Goal: Information Seeking & Learning: Check status

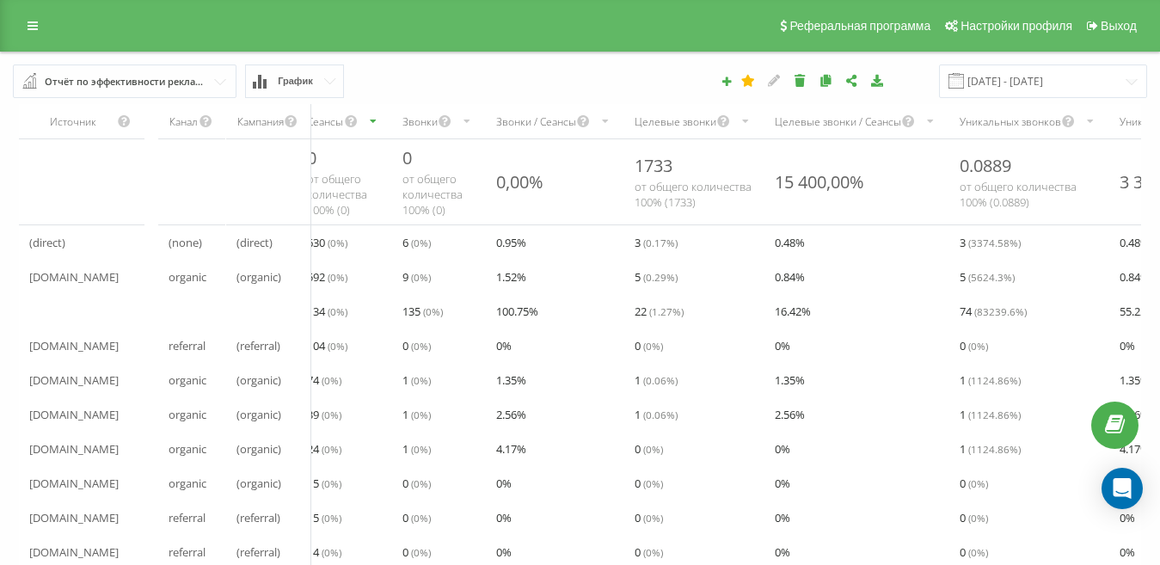
click at [157, 85] on div "Отчёт по эффективности рекламных кампаний" at bounding box center [126, 81] width 162 height 19
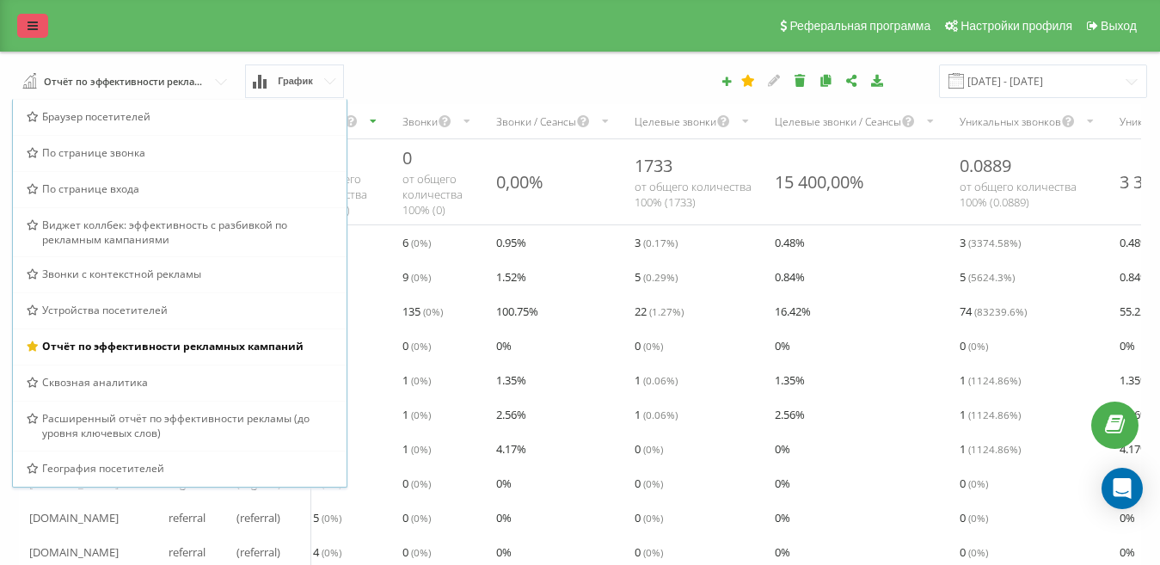
click at [32, 25] on icon at bounding box center [33, 26] width 10 height 12
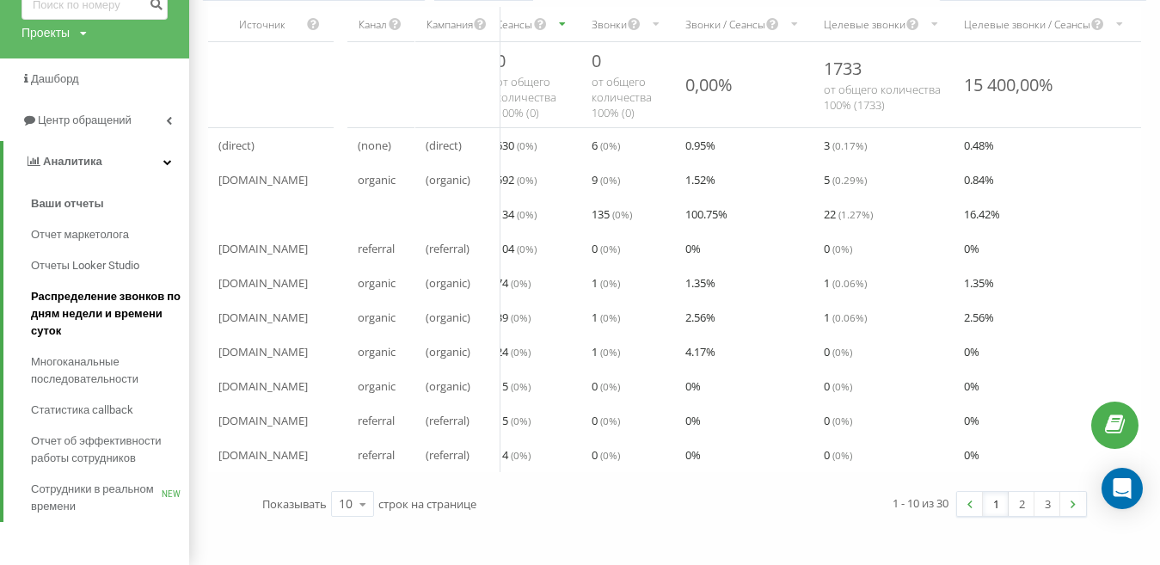
scroll to position [98, 0]
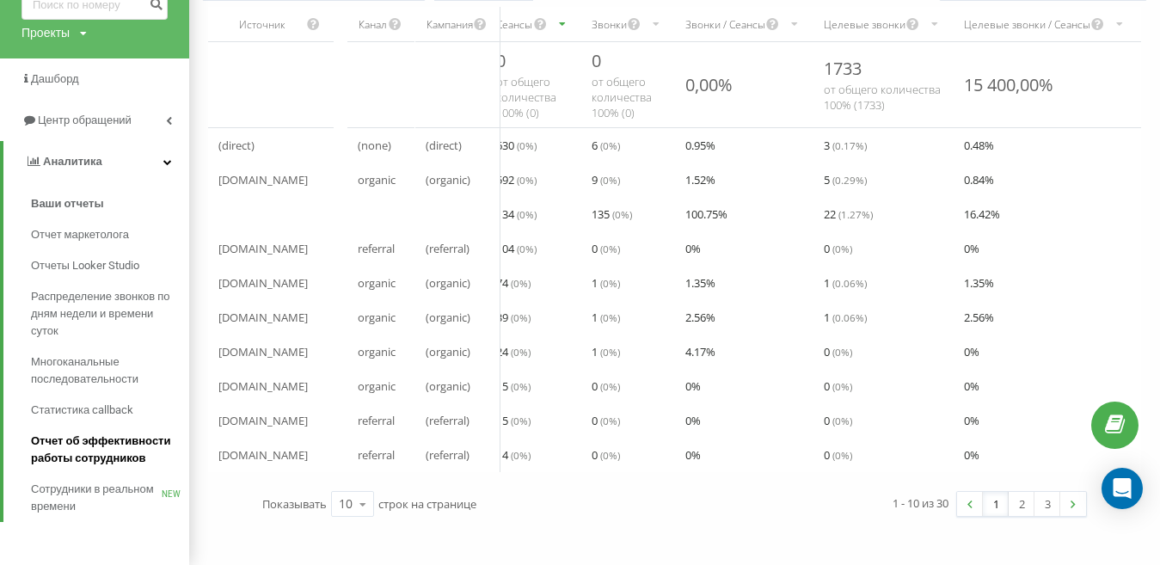
click at [110, 457] on span "Отчет об эффективности работы сотрудников" at bounding box center [106, 450] width 150 height 34
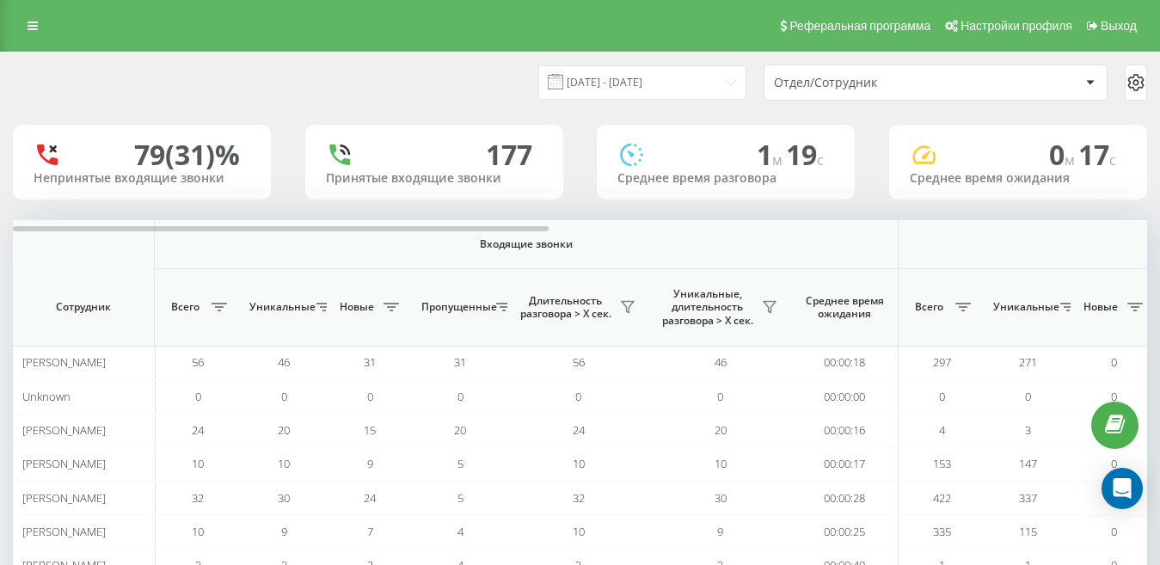
click at [856, 77] on div "Отдел/Сотрудник" at bounding box center [877, 83] width 206 height 15
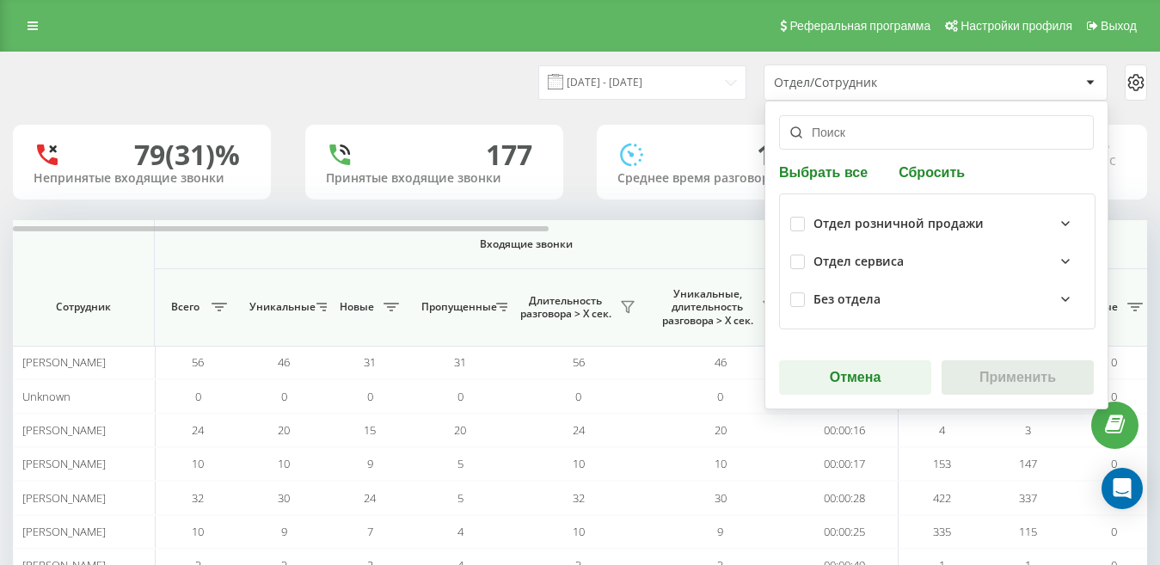
click at [655, 120] on div "[DATE] - [DATE] Отдел/Сотрудник Выбрать все Сбросить Отдел розничной продажи От…" at bounding box center [580, 376] width 1134 height 648
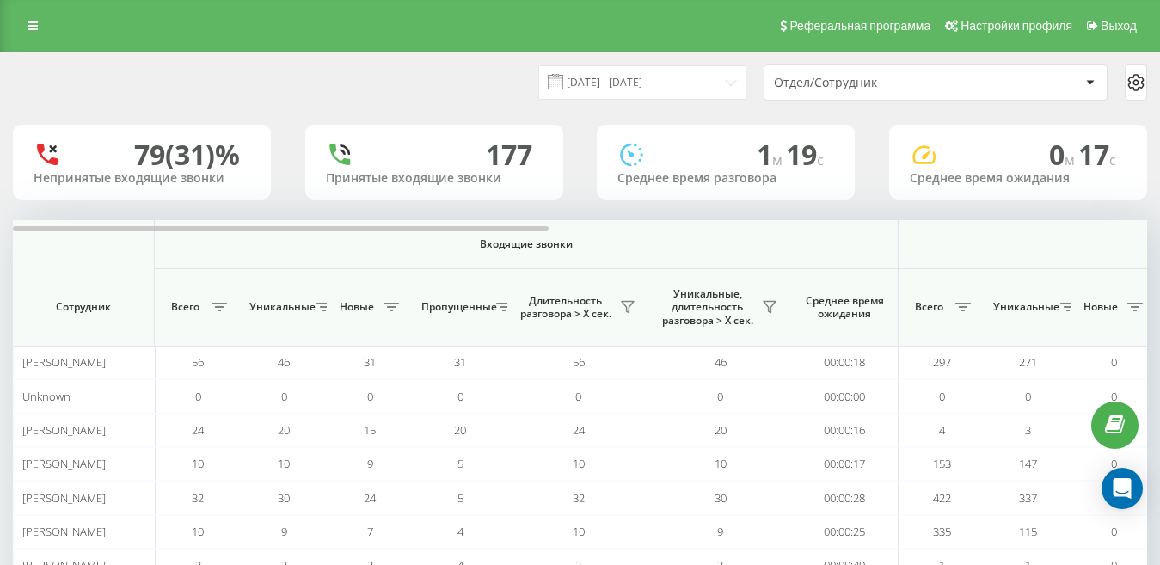
click at [809, 82] on div "Отдел/Сотрудник" at bounding box center [877, 83] width 206 height 15
click at [656, 76] on input "[DATE] - [DATE]" at bounding box center [642, 82] width 208 height 34
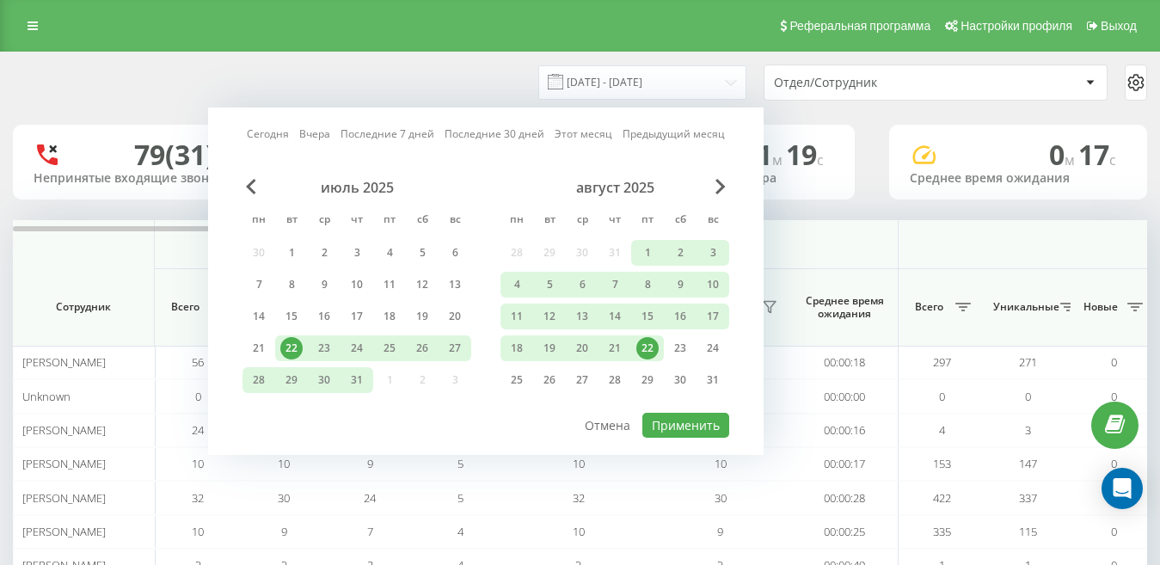
click at [644, 343] on div "22" at bounding box center [647, 348] width 22 height 22
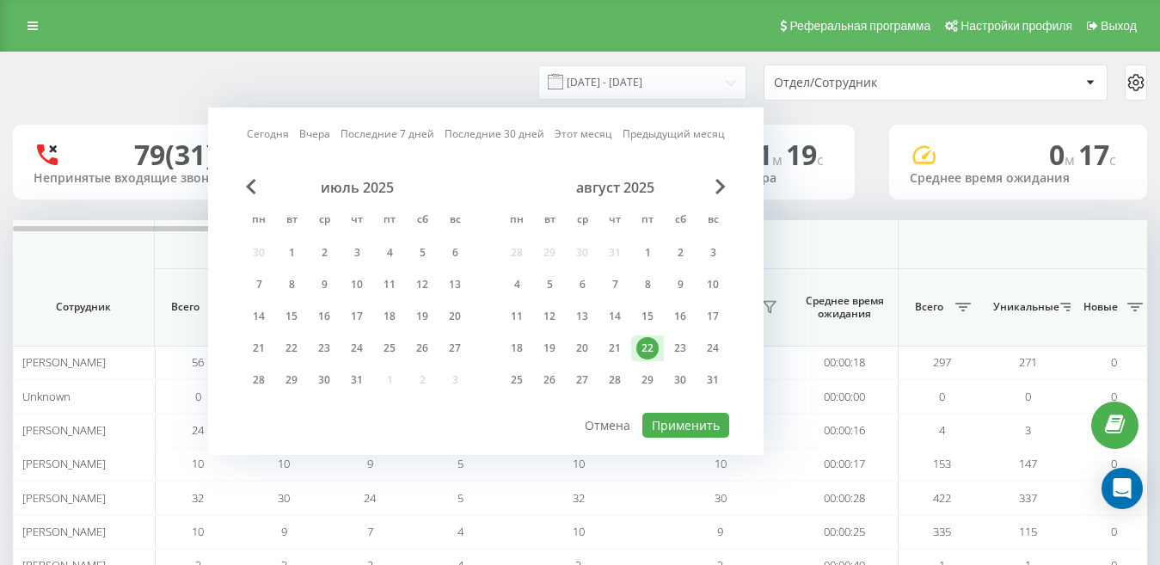
click at [652, 354] on div "22" at bounding box center [647, 348] width 22 height 22
click at [607, 354] on div "21" at bounding box center [615, 348] width 22 height 22
click at [684, 421] on button "Применить" at bounding box center [685, 425] width 87 height 25
type input "[DATE] - [DATE]"
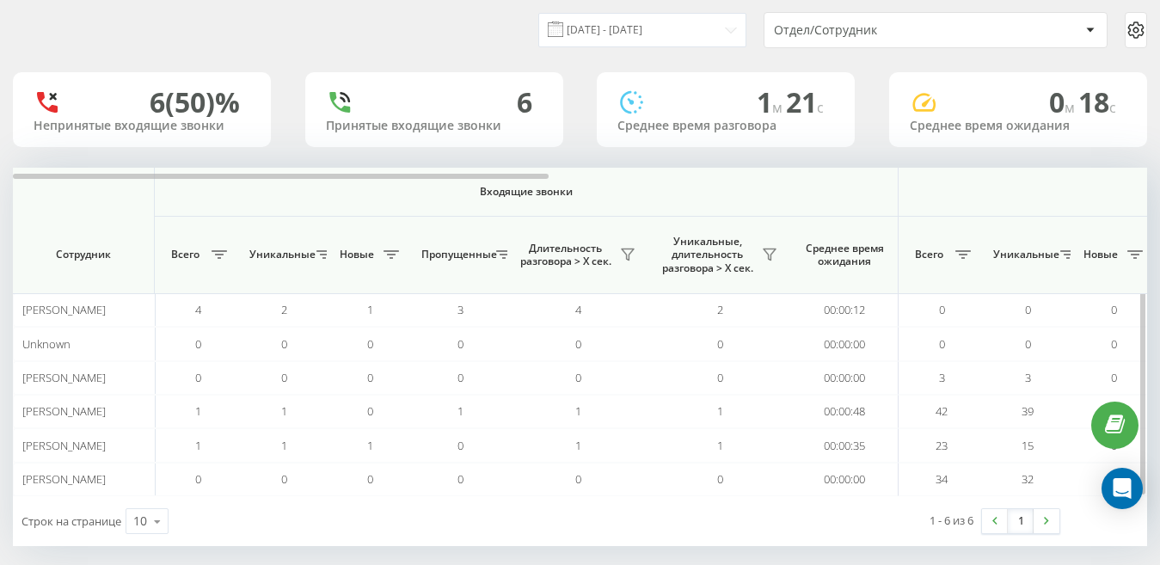
scroll to position [68, 0]
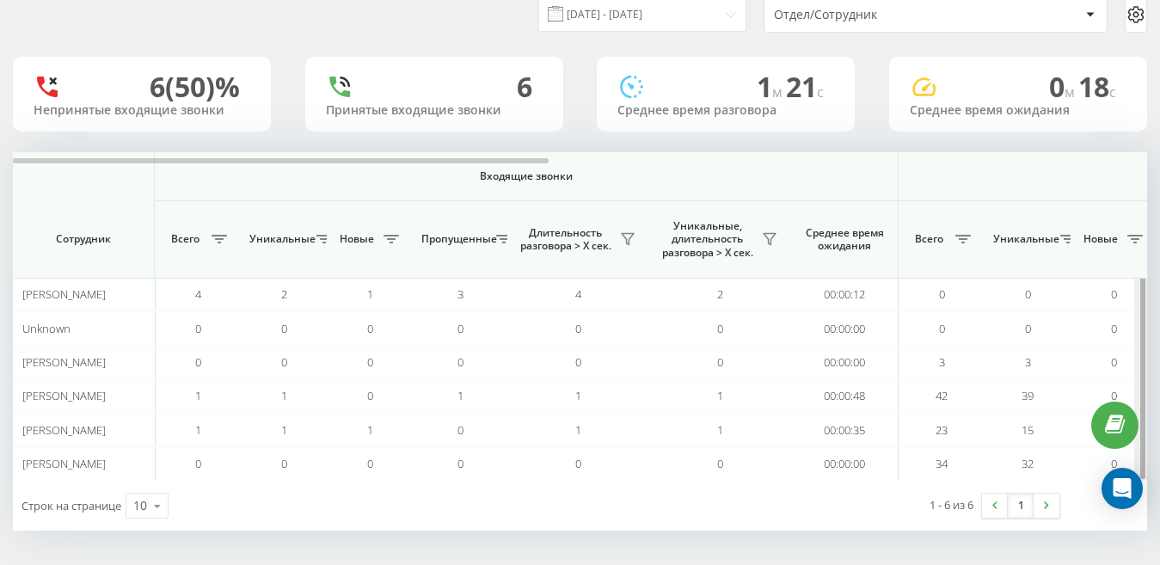
drag, startPoint x: 1142, startPoint y: 379, endPoint x: 1141, endPoint y: 442, distance: 62.8
click at [1141, 442] on div at bounding box center [1142, 315] width 5 height 327
